Goal: Navigation & Orientation: Find specific page/section

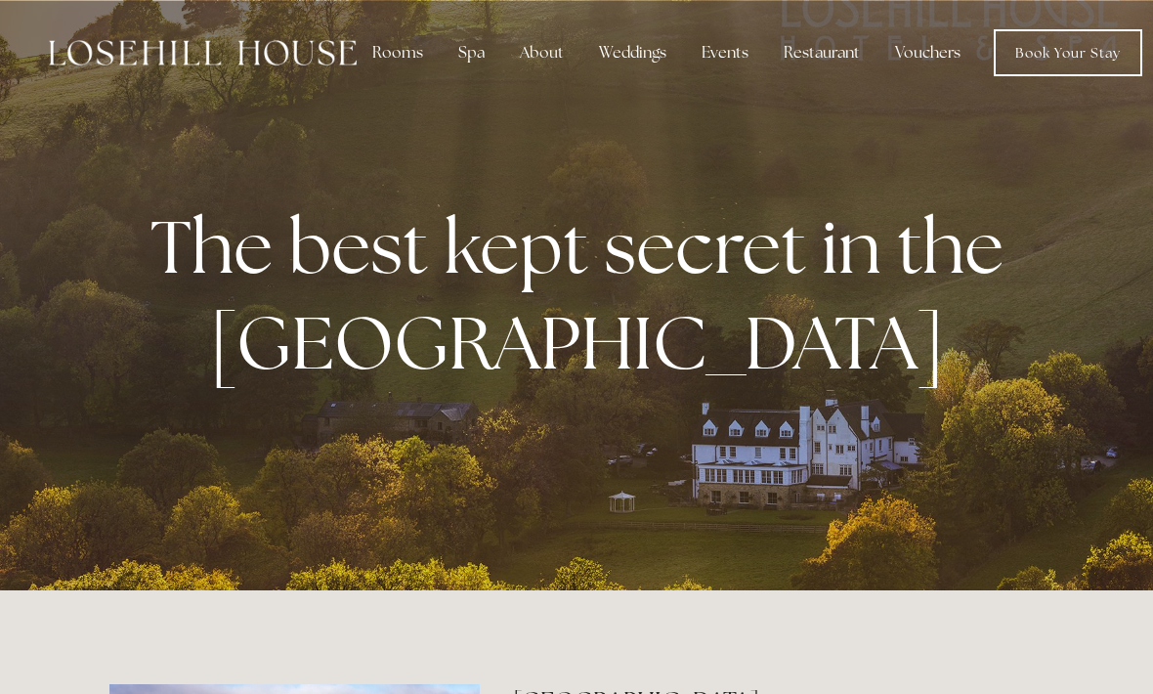
click at [470, 62] on div "Spa" at bounding box center [472, 52] width 58 height 39
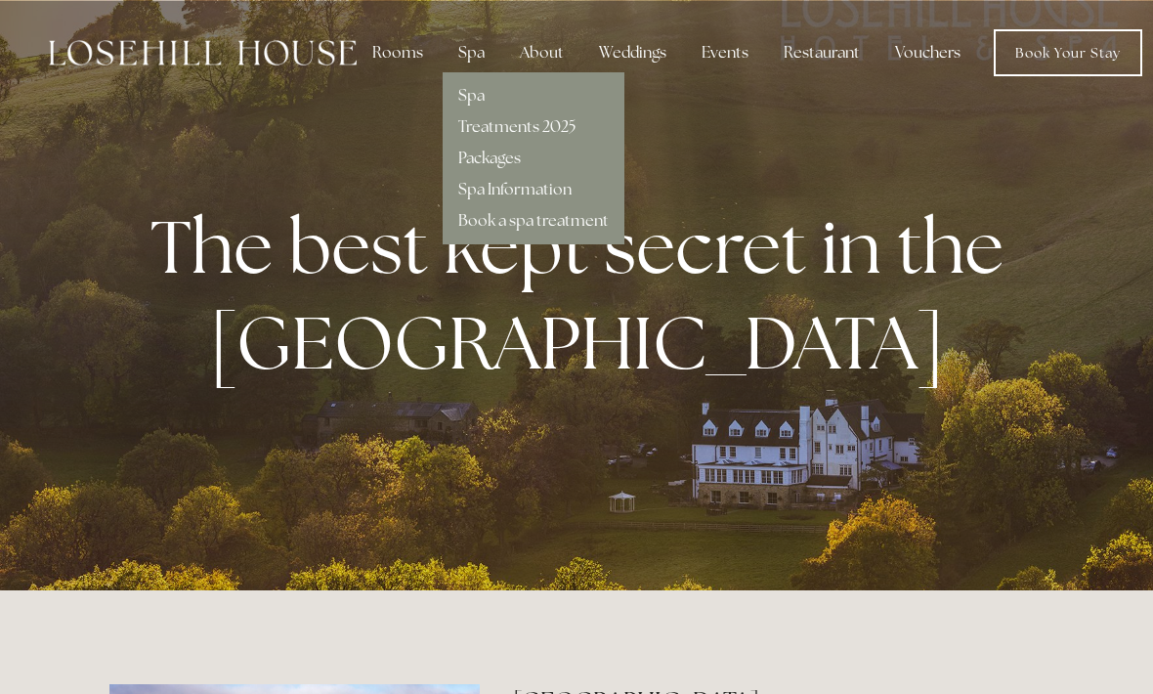
click at [1054, 54] on link "Book Your Stay" at bounding box center [1068, 52] width 149 height 47
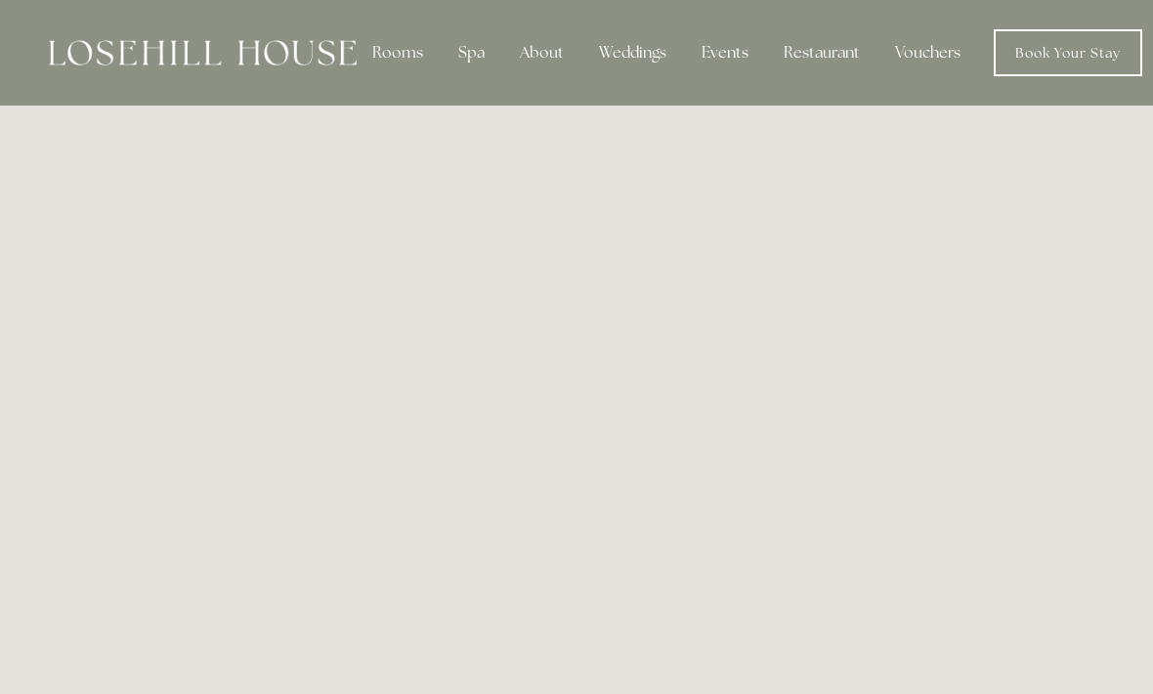
click at [468, 56] on div "Spa" at bounding box center [472, 52] width 58 height 39
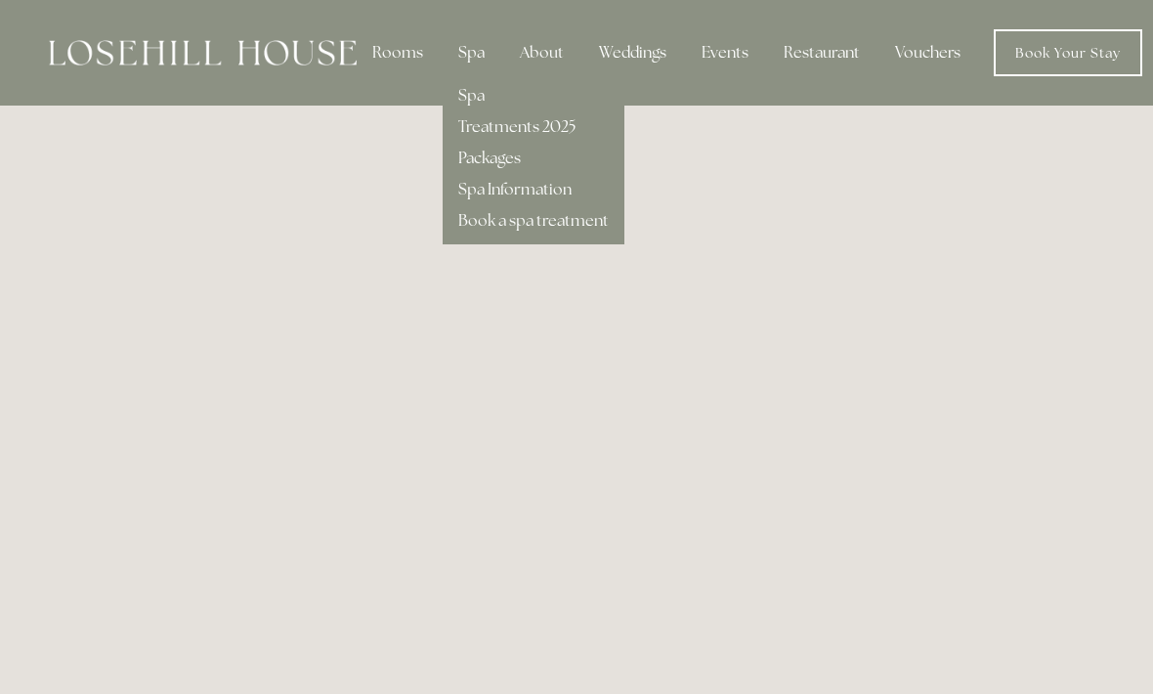
click at [477, 101] on link "Spa" at bounding box center [471, 95] width 26 height 21
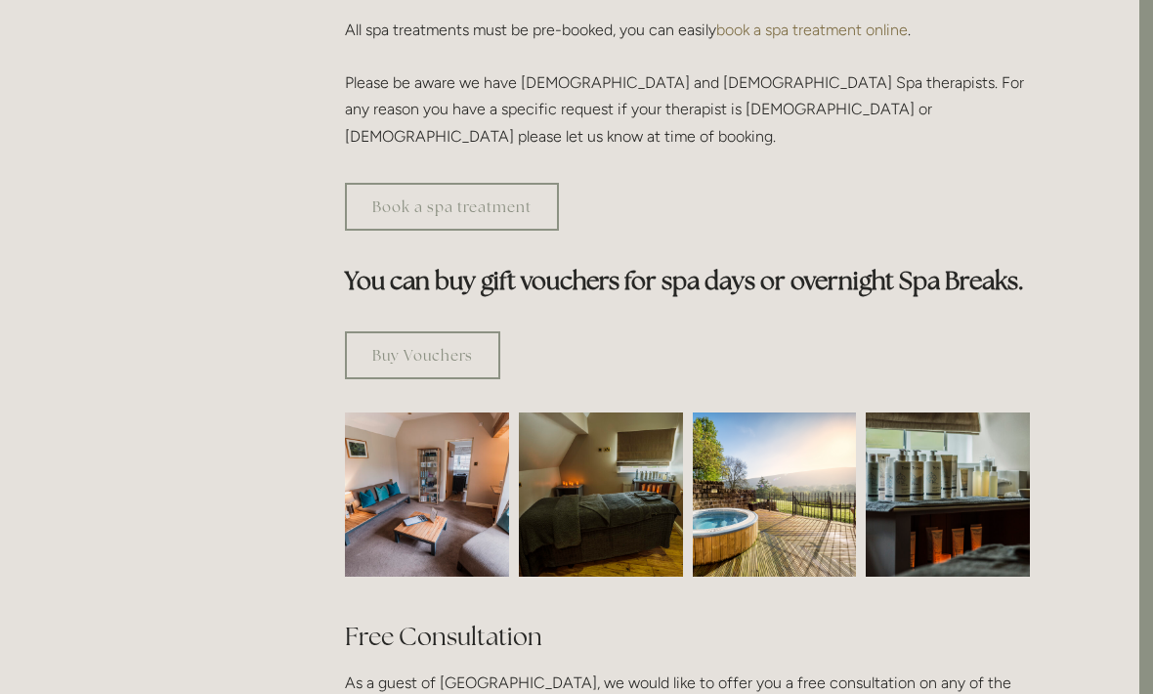
scroll to position [994, 14]
click at [438, 478] on img at bounding box center [427, 494] width 246 height 164
click at [775, 483] on img at bounding box center [775, 494] width 164 height 164
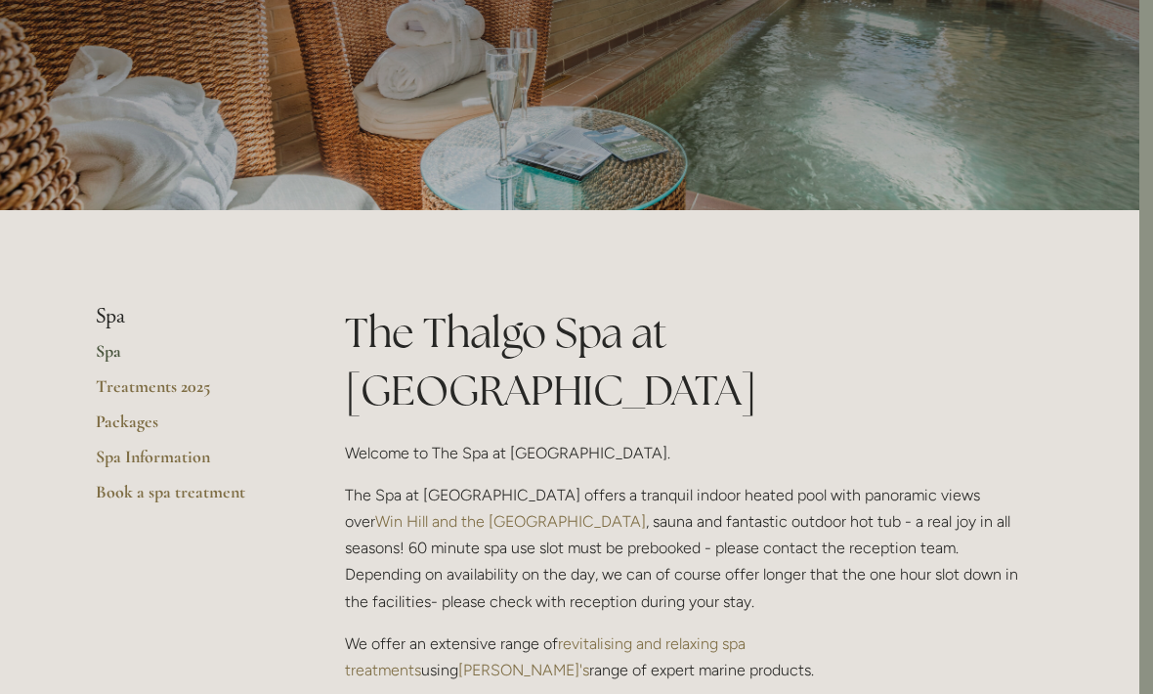
scroll to position [0, 14]
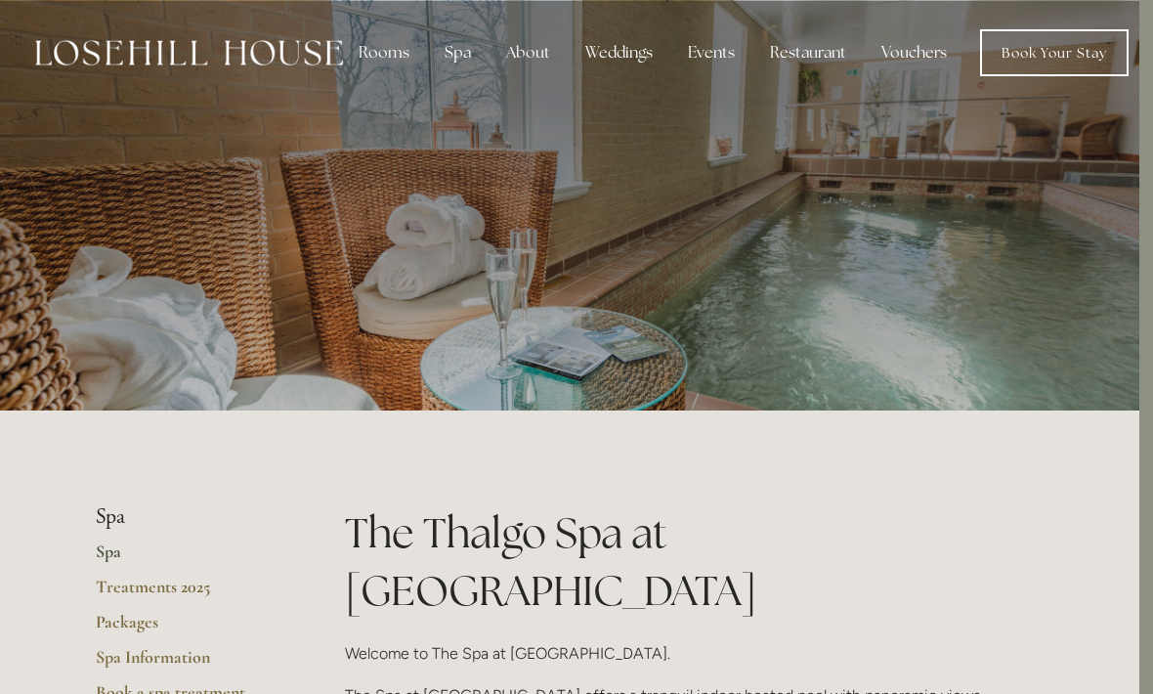
click at [595, 73] on nav "Rooms Rooms Your Stay Book a stay Offers Spa Spa" at bounding box center [736, 52] width 786 height 47
click at [453, 57] on div "Spa" at bounding box center [458, 52] width 58 height 39
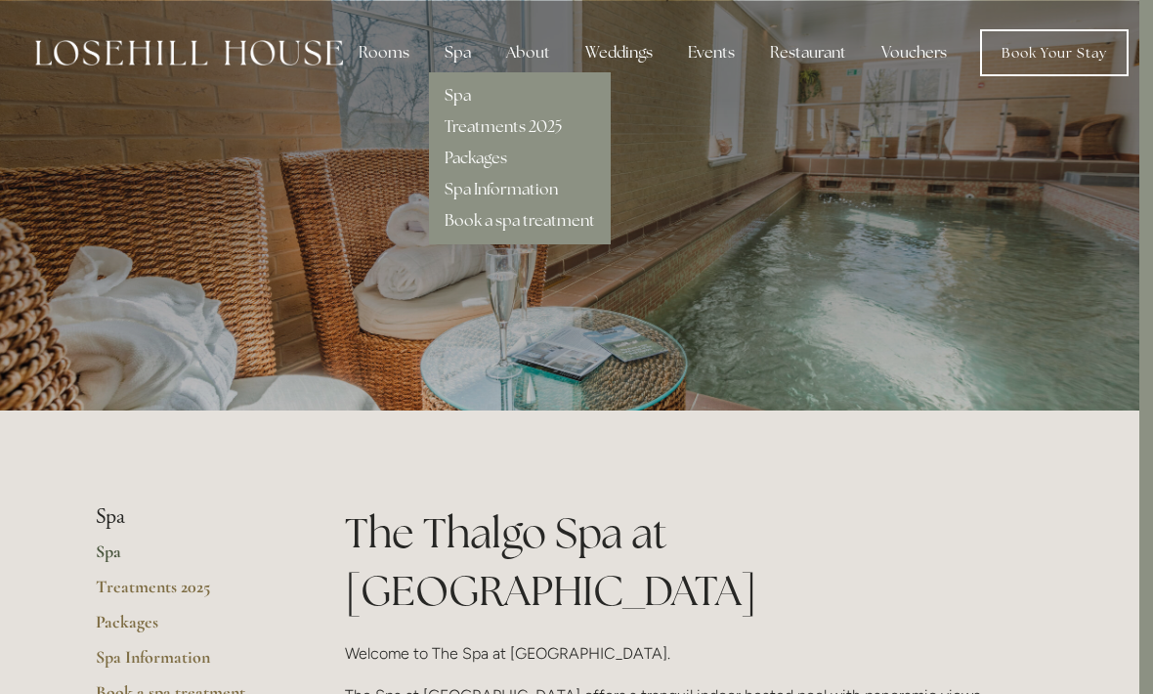
click at [882, 285] on div at bounding box center [563, 205] width 934 height 410
